Goal: Task Accomplishment & Management: Manage account settings

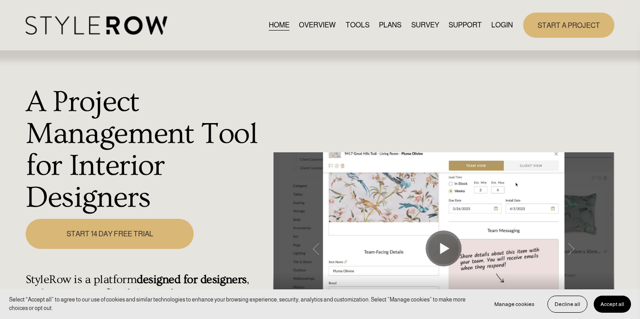
click at [500, 25] on link "LOGIN" at bounding box center [502, 25] width 22 height 12
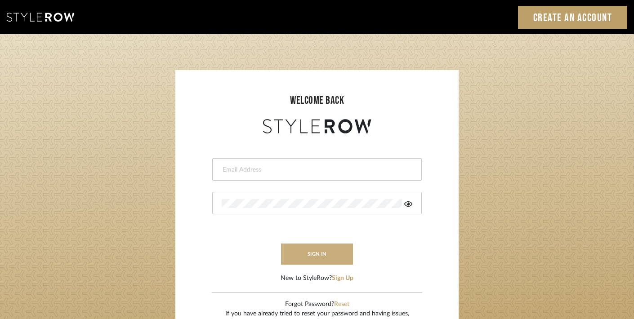
type input "trisha@tfoxproductions.com"
click at [331, 258] on button "sign in" at bounding box center [317, 254] width 72 height 21
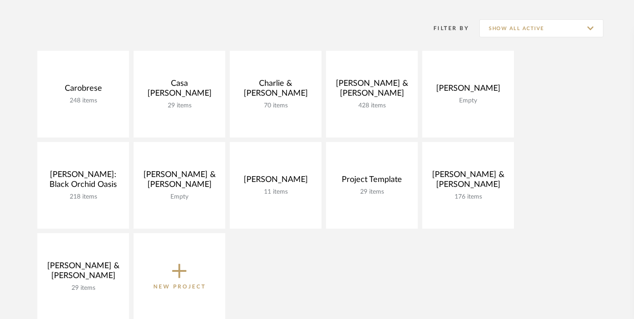
scroll to position [180, 0]
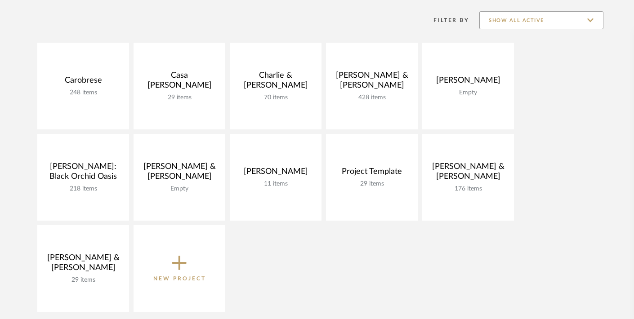
click at [546, 23] on input "Show All Active" at bounding box center [541, 20] width 124 height 18
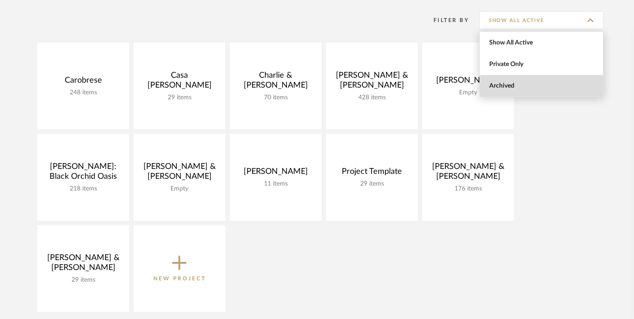
click at [538, 79] on span "Archived" at bounding box center [541, 86] width 123 height 22
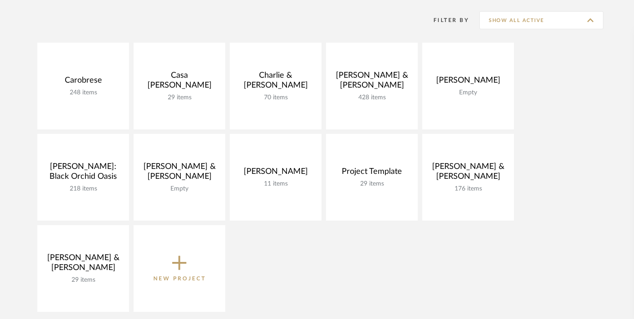
type input "Archived"
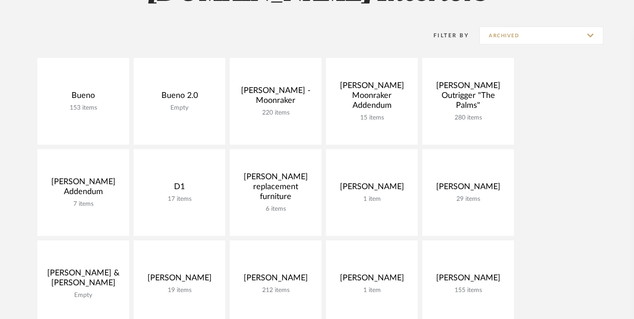
scroll to position [155, 0]
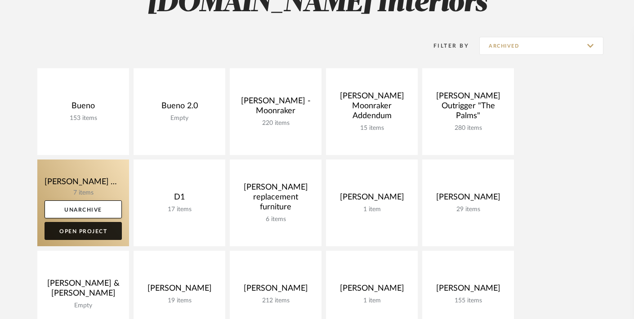
click at [95, 229] on link "Open Project" at bounding box center [83, 231] width 77 height 18
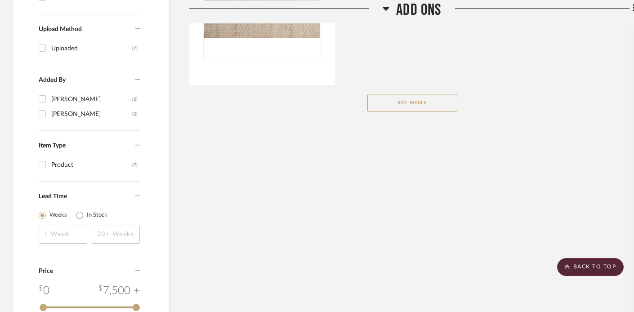
scroll to position [681, 0]
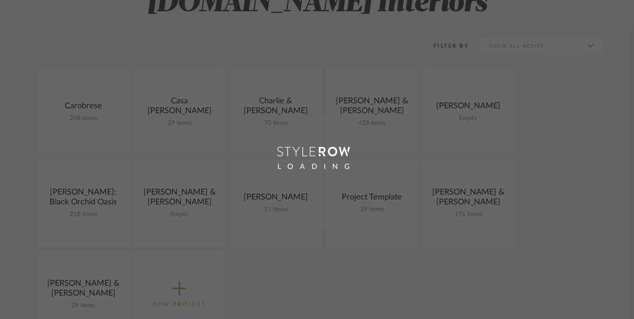
scroll to position [155, 0]
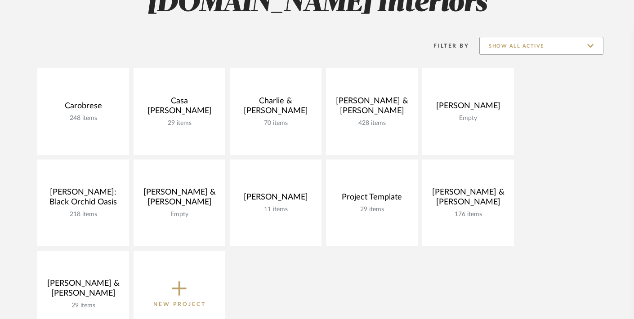
click at [517, 44] on input "Show All Active" at bounding box center [541, 46] width 124 height 18
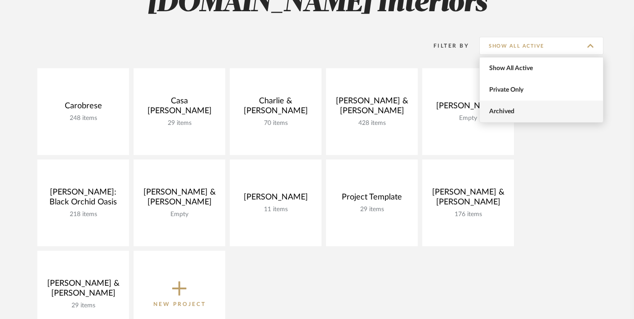
click at [499, 118] on span "Archived" at bounding box center [541, 112] width 123 height 22
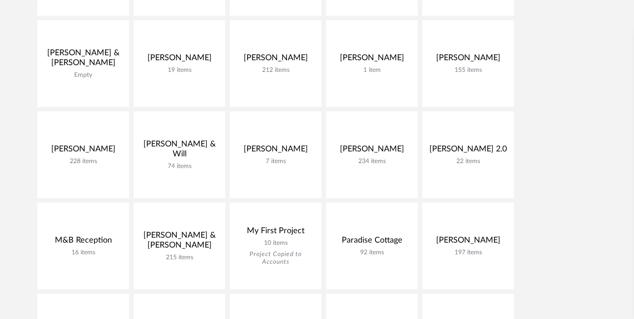
scroll to position [384, 0]
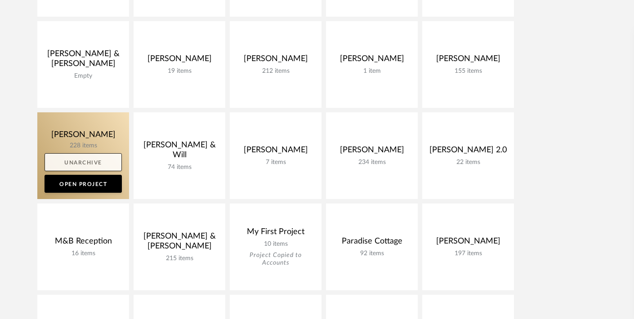
click at [96, 165] on link "Unarchive" at bounding box center [83, 162] width 77 height 18
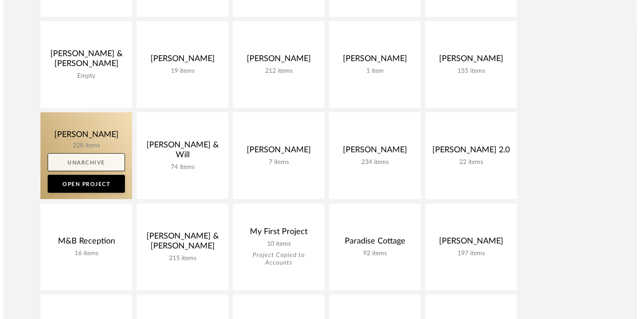
scroll to position [0, 0]
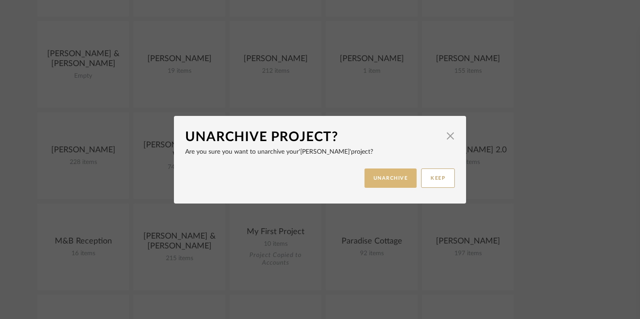
click at [372, 174] on button "UNARCHIVE" at bounding box center [391, 178] width 53 height 19
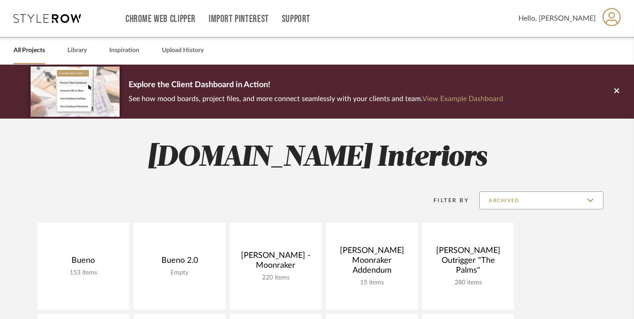
click at [508, 196] on input "Archived" at bounding box center [541, 200] width 124 height 18
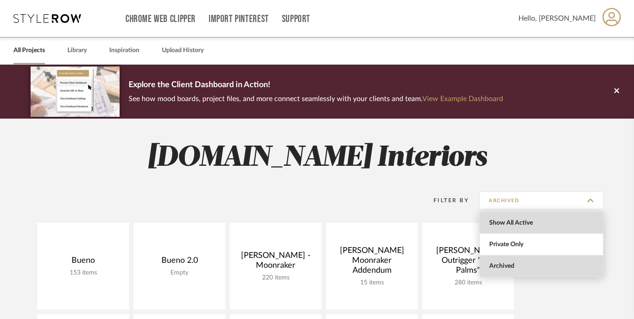
click at [509, 225] on span "Show All Active" at bounding box center [542, 223] width 107 height 8
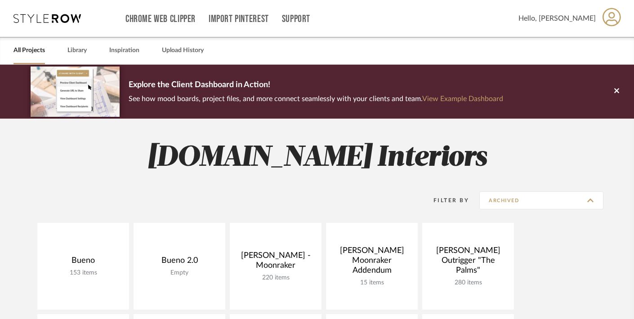
type input "Show All Active"
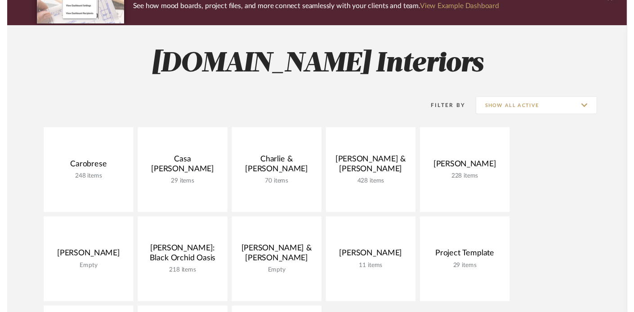
scroll to position [148, 0]
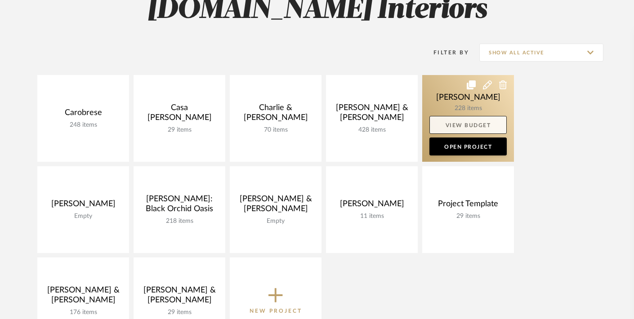
click at [450, 125] on link "View Budget" at bounding box center [467, 125] width 77 height 18
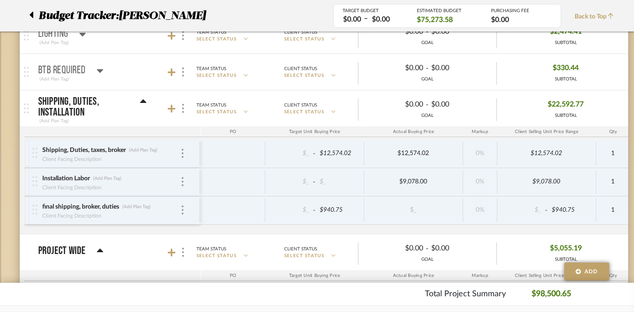
scroll to position [561, 0]
click at [142, 98] on icon at bounding box center [143, 100] width 7 height 11
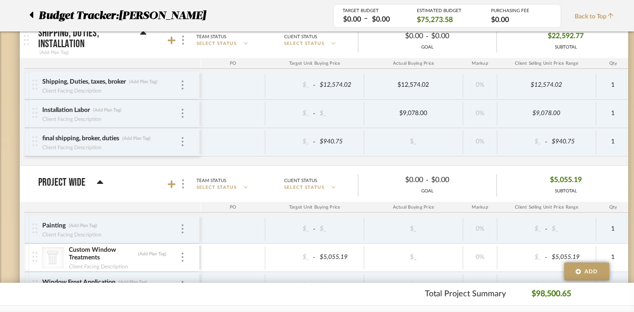
scroll to position [627, 0]
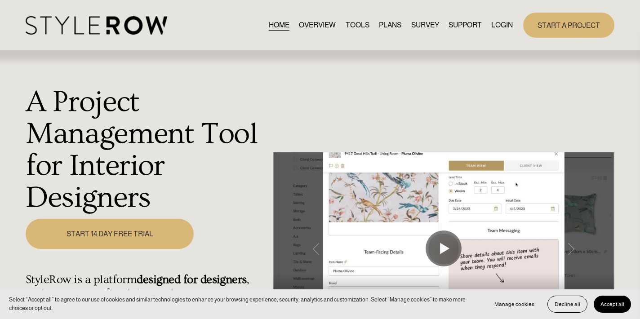
click at [507, 24] on link "LOGIN" at bounding box center [502, 25] width 22 height 12
click at [502, 27] on link "LOGIN" at bounding box center [502, 25] width 22 height 12
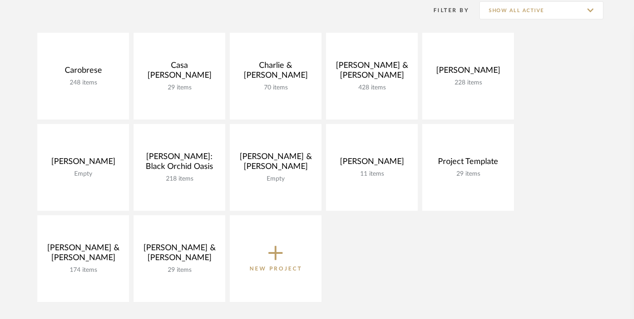
scroll to position [191, 0]
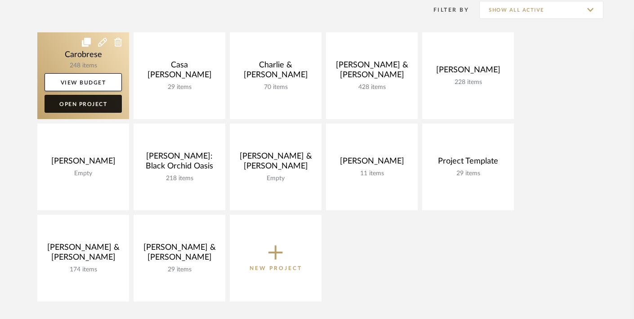
click at [84, 101] on link "Open Project" at bounding box center [83, 104] width 77 height 18
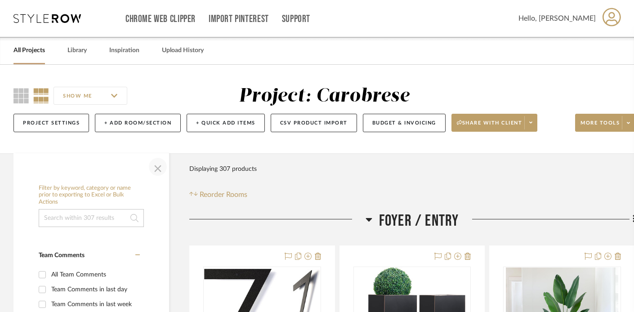
click at [157, 166] on span "button" at bounding box center [158, 167] width 22 height 22
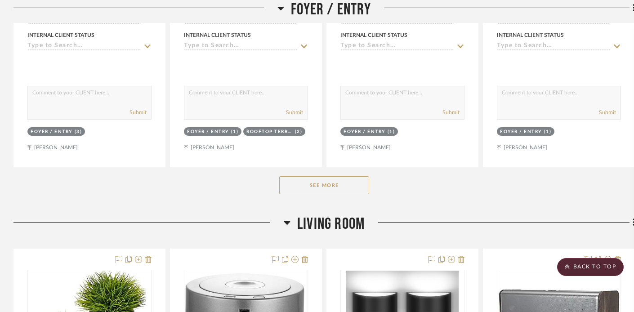
scroll to position [565, 0]
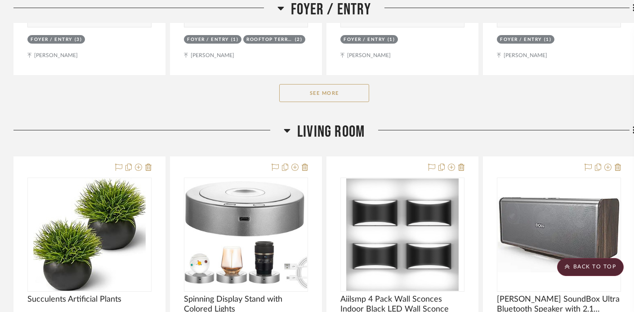
click at [300, 95] on button "See More" at bounding box center [324, 93] width 90 height 18
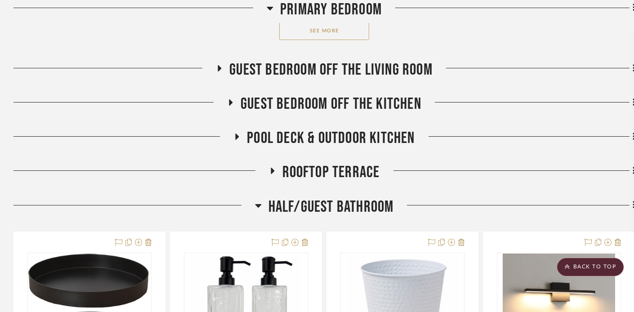
scroll to position [3233, 0]
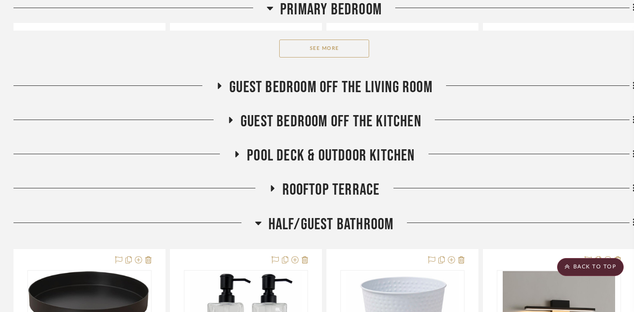
click at [229, 117] on icon at bounding box center [231, 120] width 4 height 6
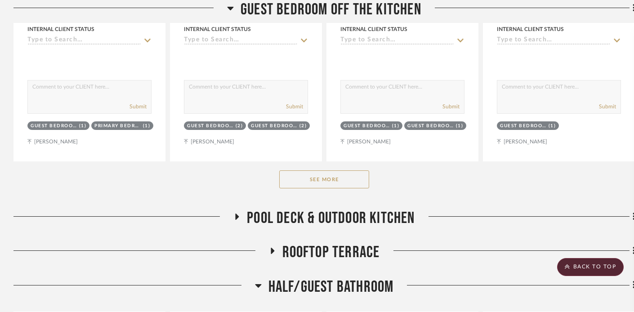
scroll to position [3638, 0]
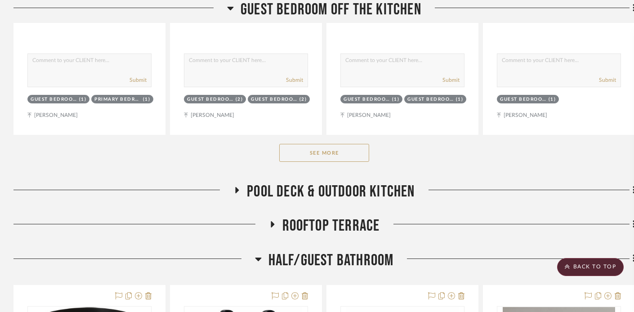
click at [294, 147] on button "See More" at bounding box center [324, 153] width 90 height 18
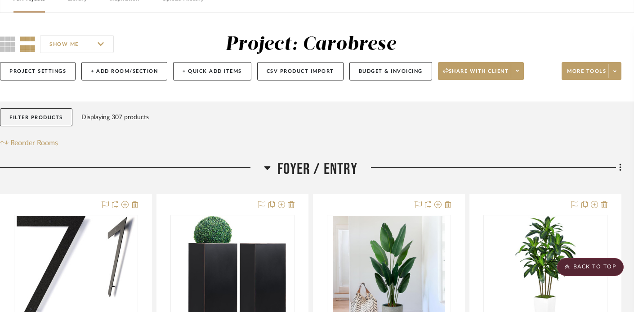
scroll to position [0, 13]
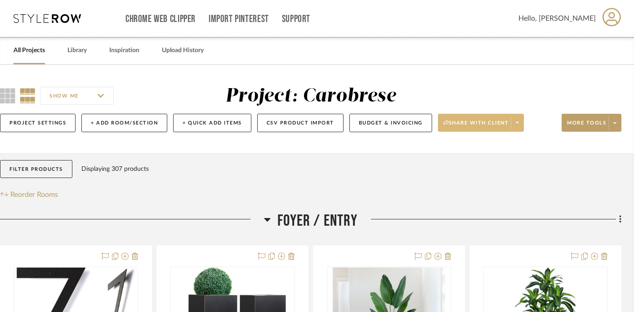
click at [519, 125] on icon at bounding box center [517, 122] width 3 height 5
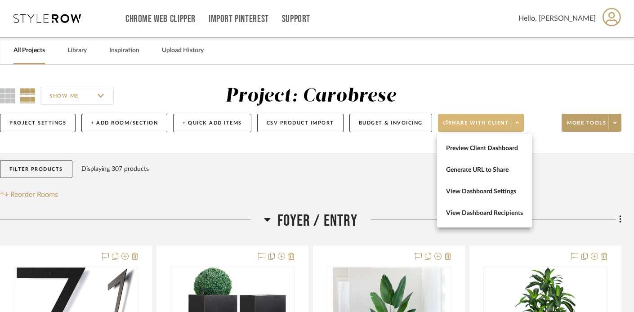
click at [613, 123] on div at bounding box center [317, 156] width 634 height 312
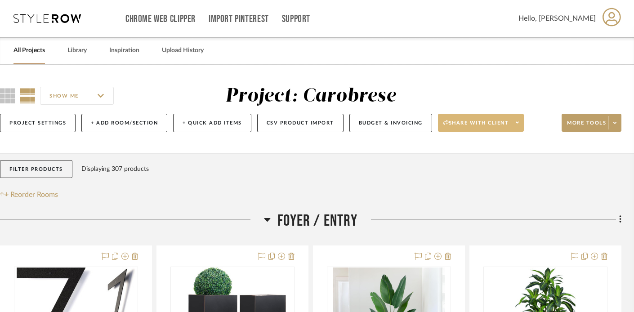
click at [613, 123] on icon at bounding box center [614, 122] width 3 height 5
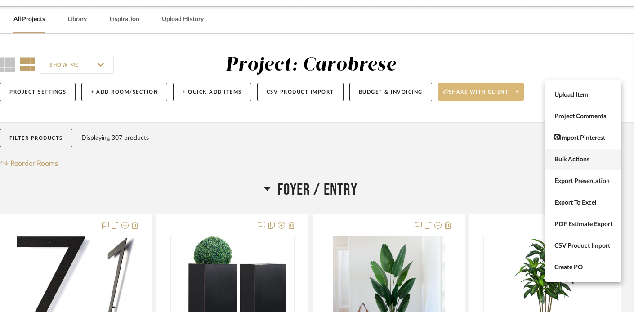
scroll to position [33, 13]
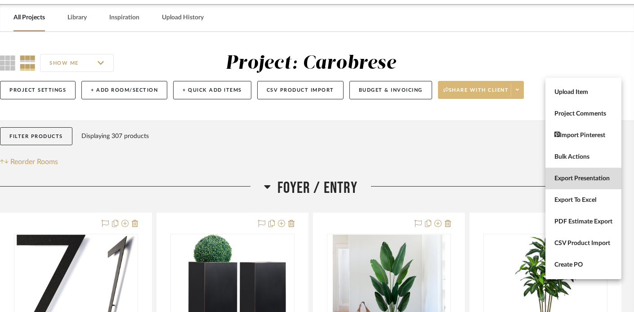
click at [589, 178] on span "Export Presentation" at bounding box center [583, 179] width 58 height 8
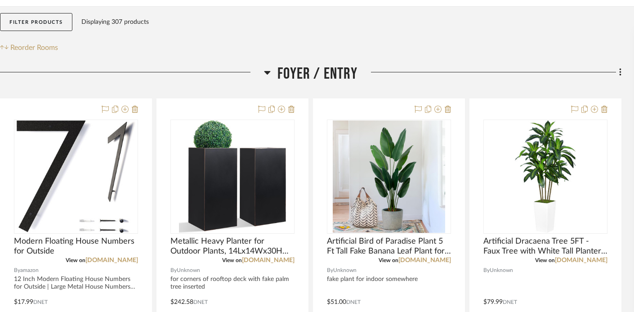
scroll to position [148, 13]
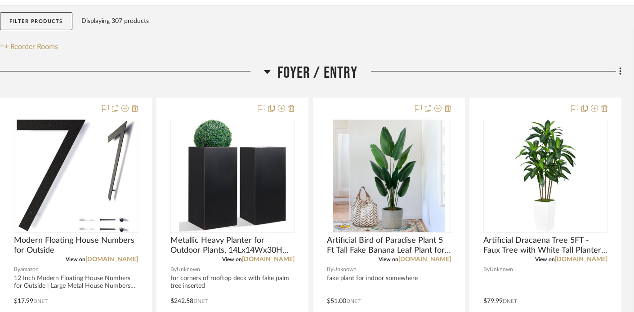
click at [577, 51] on div "Filter Products Displaying 307 products Reorder Rooms" at bounding box center [310, 32] width 621 height 40
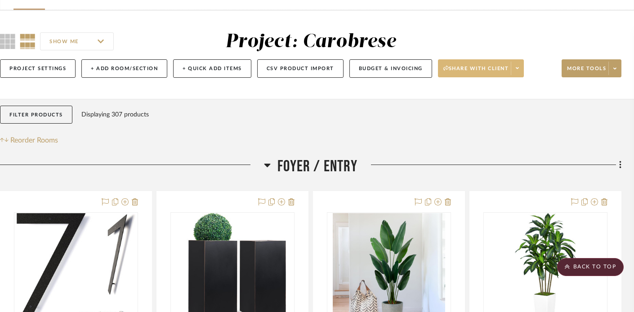
scroll to position [16, 13]
